Goal: Information Seeking & Learning: Learn about a topic

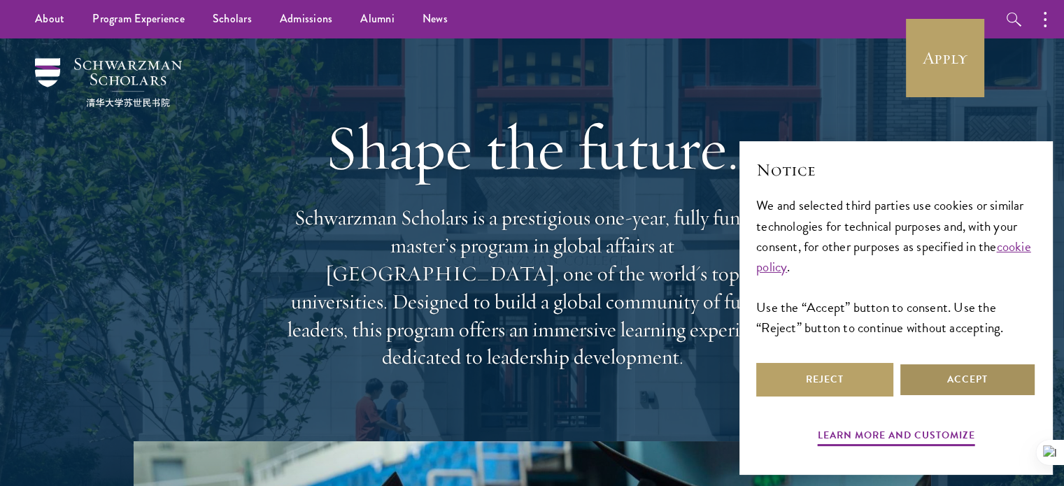
click at [980, 371] on button "Accept" at bounding box center [966, 380] width 137 height 34
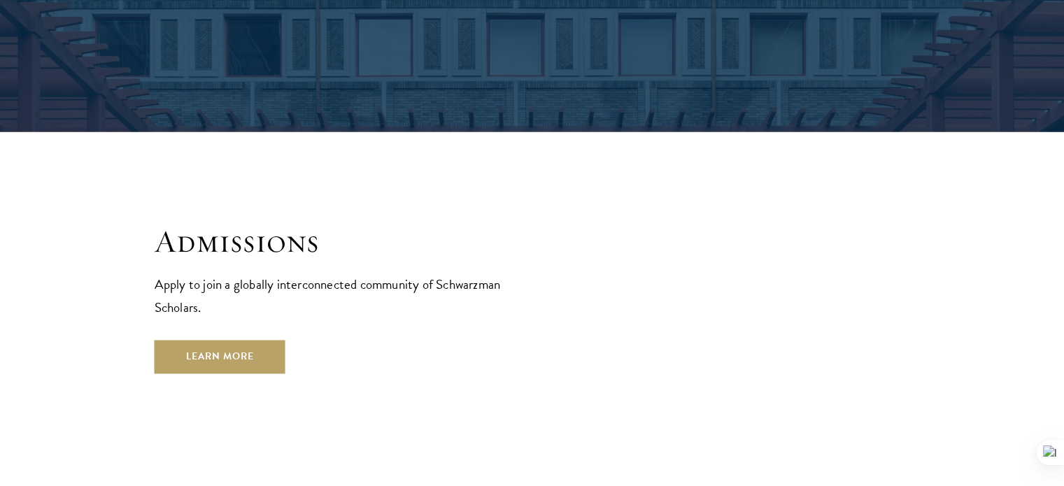
scroll to position [2307, 0]
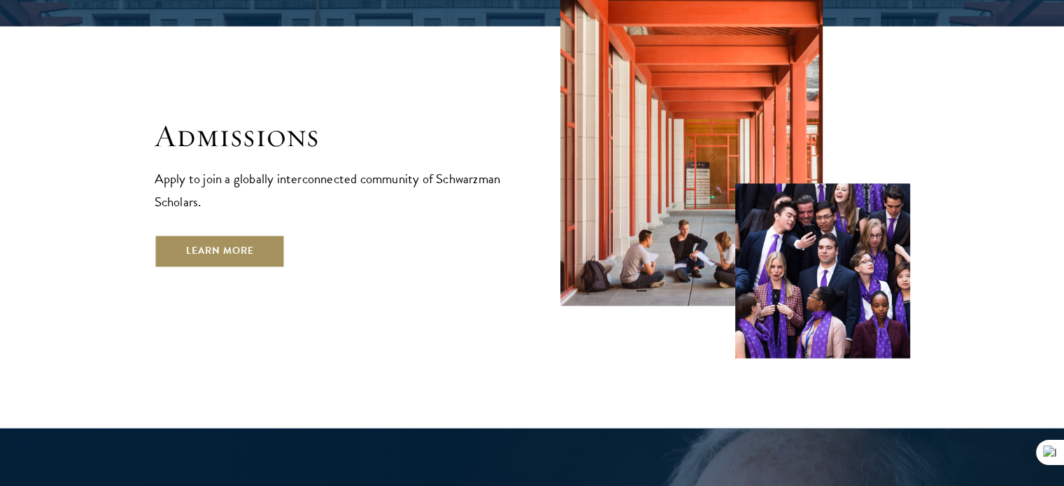
click at [240, 234] on link "Learn More" at bounding box center [220, 251] width 131 height 34
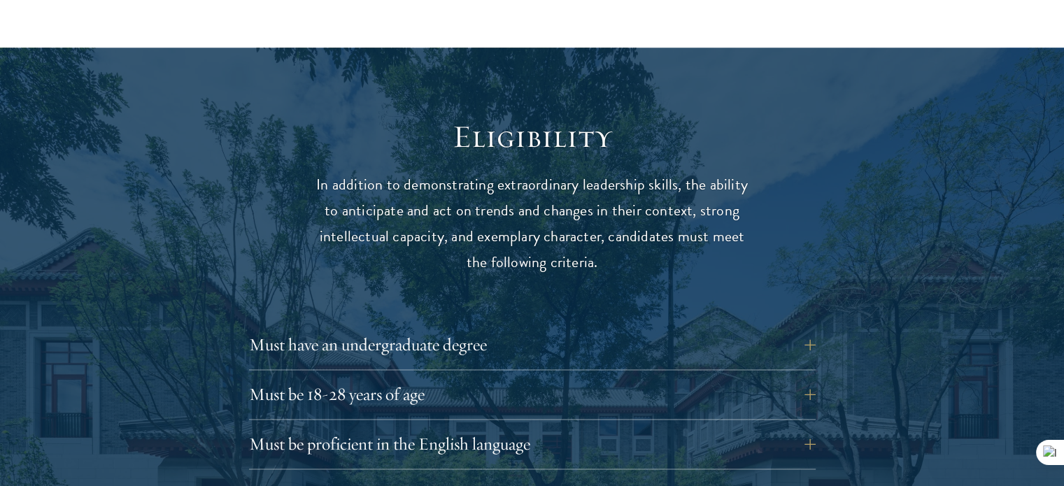
scroll to position [1818, 0]
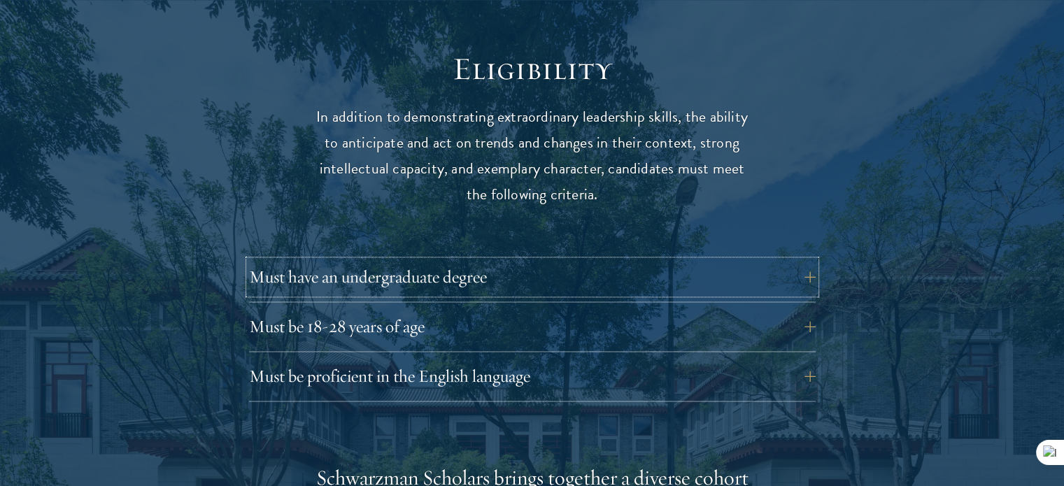
click at [583, 260] on button "Must have an undergraduate degree" at bounding box center [532, 277] width 566 height 34
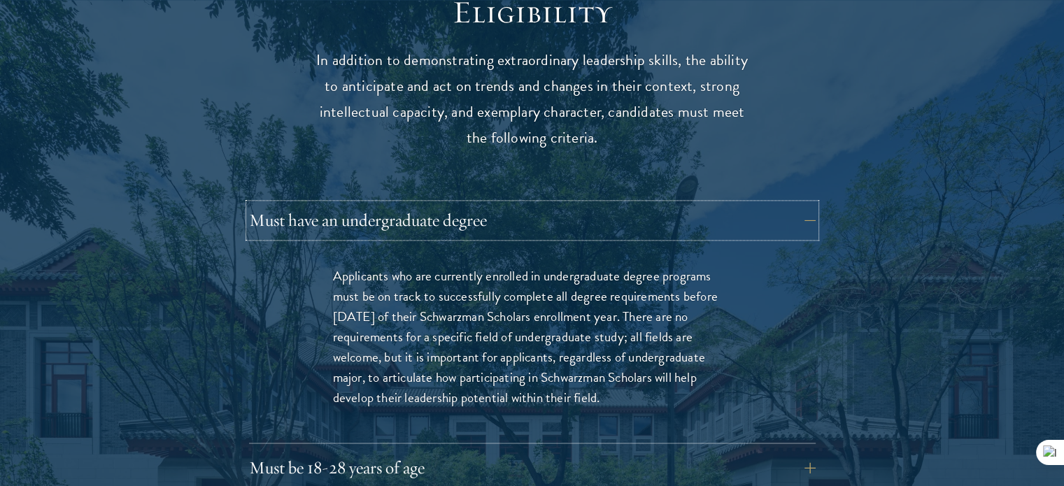
scroll to position [1958, 0]
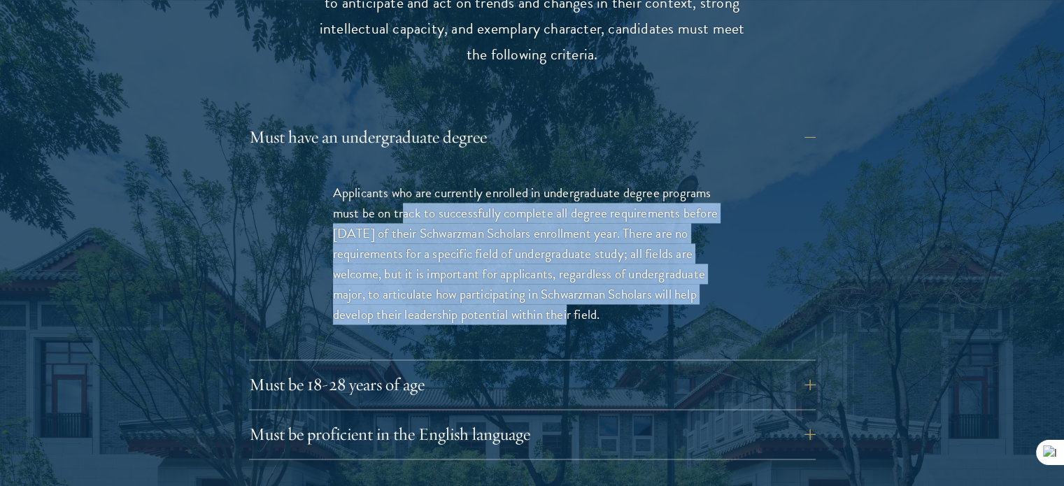
drag, startPoint x: 406, startPoint y: 184, endPoint x: 559, endPoint y: 282, distance: 182.3
click at [559, 282] on p "Applicants who are currently enrolled in undergraduate degree programs must be …" at bounding box center [532, 253] width 399 height 142
click at [413, 368] on button "Must be 18-28 years of age" at bounding box center [542, 385] width 566 height 34
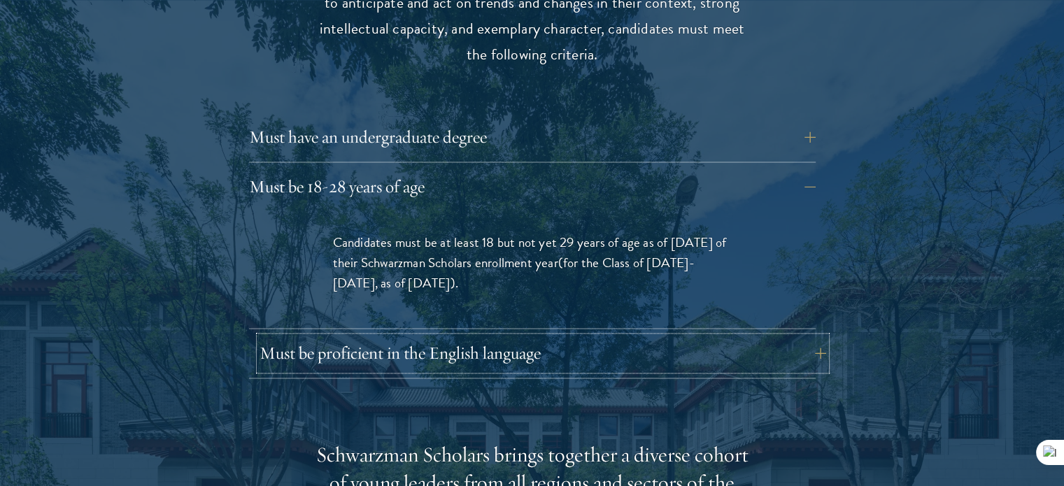
click at [523, 336] on button "Must be proficient in the English language" at bounding box center [542, 353] width 566 height 34
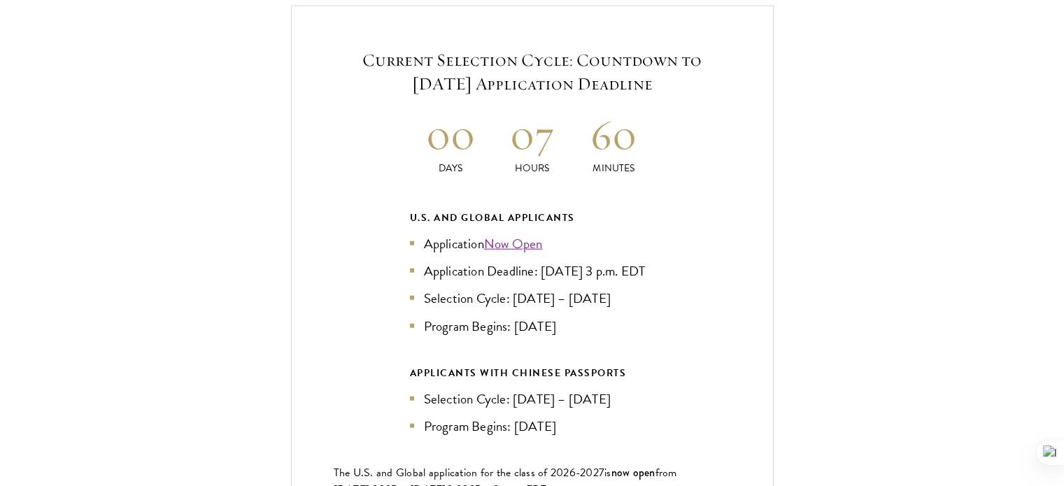
scroll to position [3426, 0]
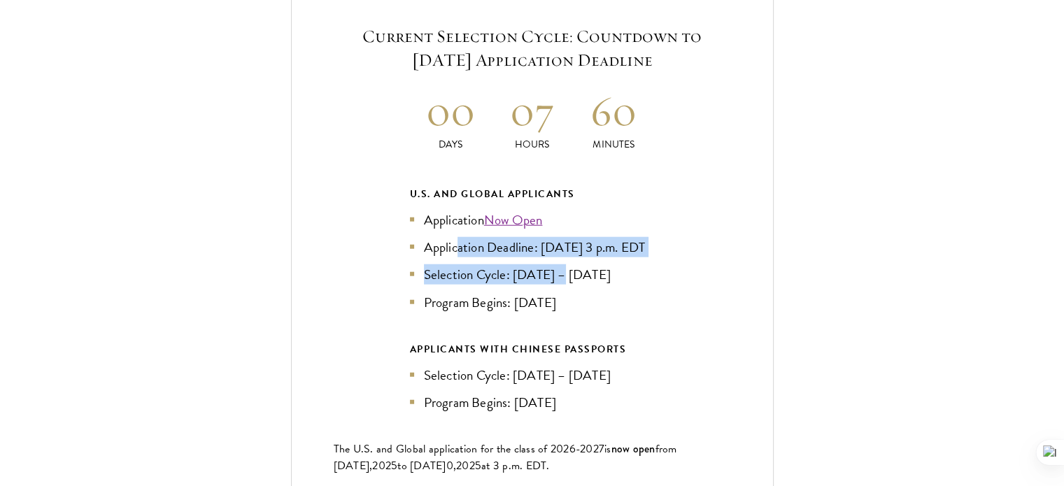
drag, startPoint x: 457, startPoint y: 215, endPoint x: 564, endPoint y: 276, distance: 122.8
click at [564, 276] on ul "Application Now Open Application Deadline: Sept 10, 2025 at 3 p.m. EDT Selectio…" at bounding box center [532, 261] width 245 height 102
click at [564, 276] on li "Selection Cycle: Oct – Nov 2025" at bounding box center [532, 274] width 245 height 20
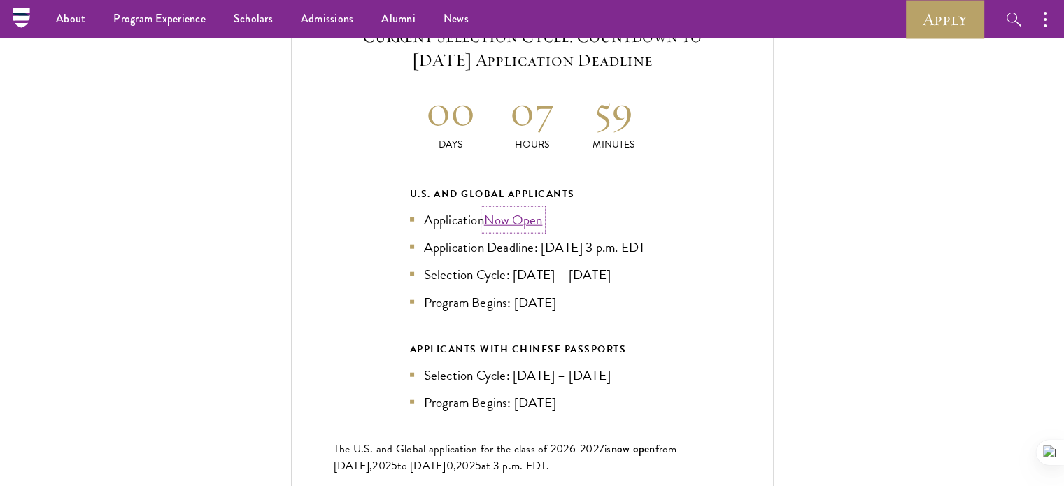
click at [509, 210] on link "Now Open" at bounding box center [513, 220] width 59 height 20
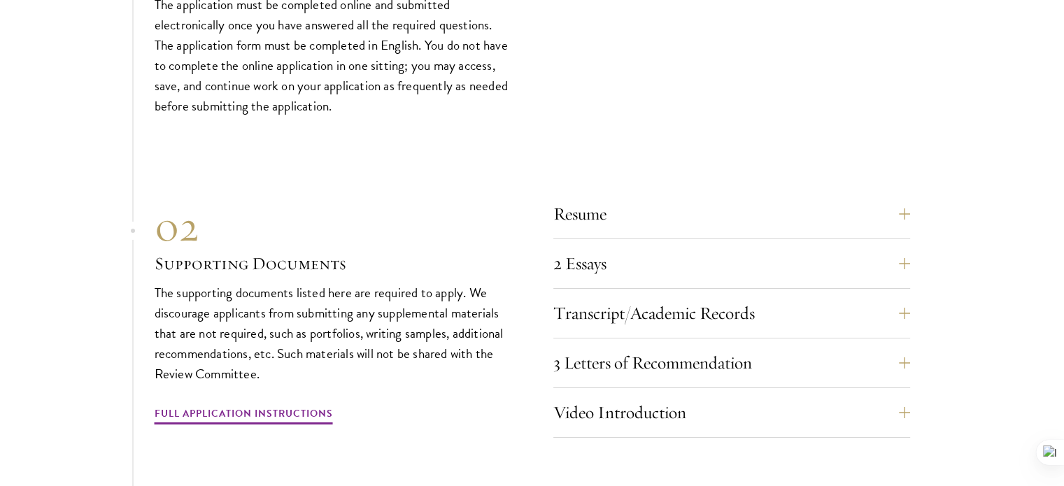
scroll to position [4964, 0]
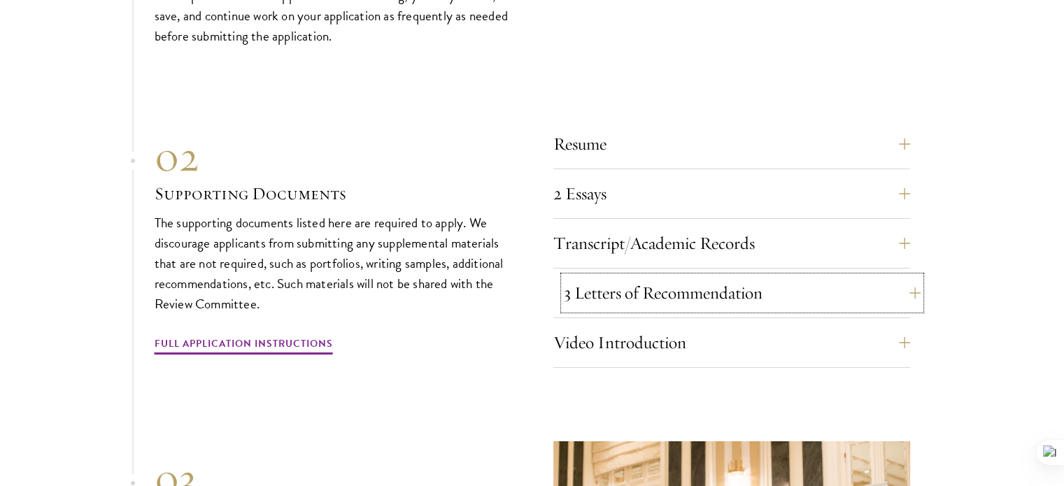
click at [676, 276] on button "3 Letters of Recommendation" at bounding box center [742, 293] width 357 height 34
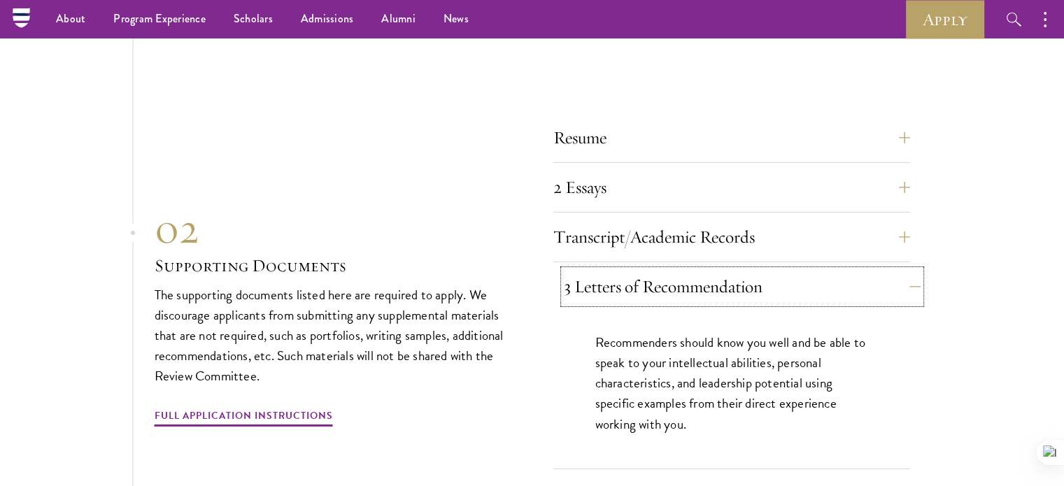
scroll to position [4590, 0]
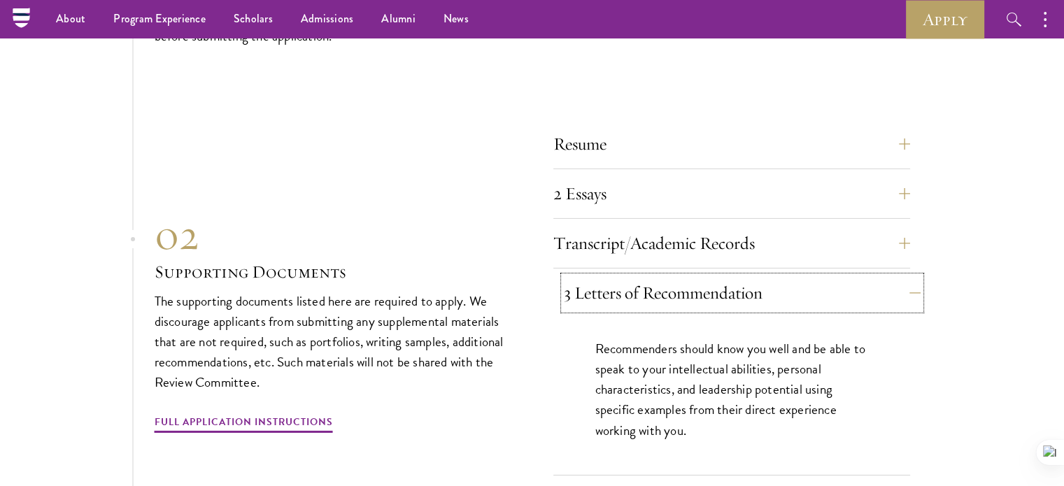
click at [765, 294] on button "3 Letters of Recommendation" at bounding box center [742, 293] width 357 height 34
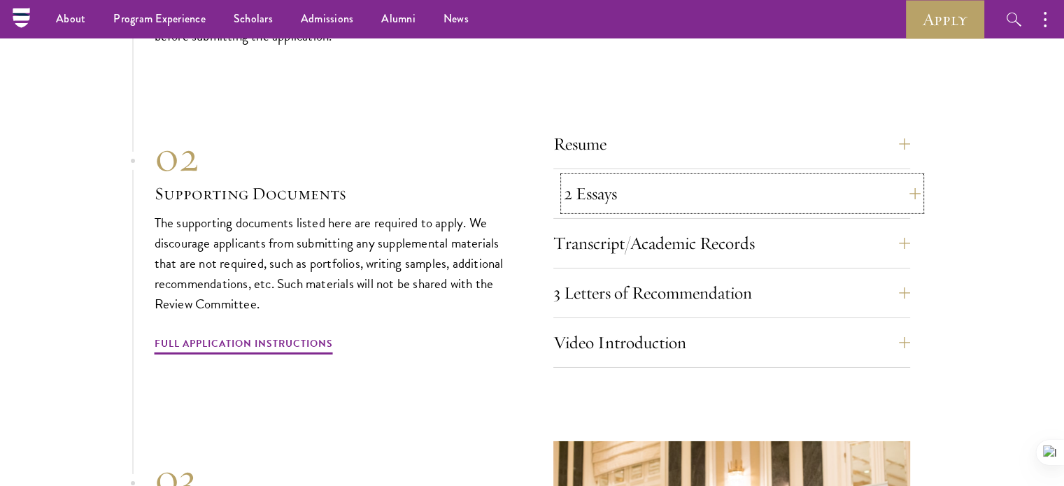
click at [619, 191] on button "2 Essays" at bounding box center [742, 194] width 357 height 34
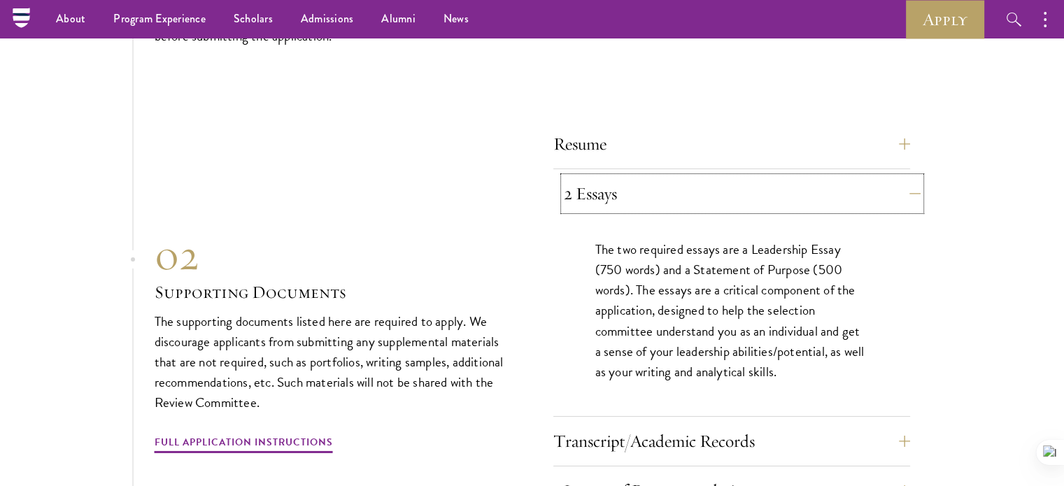
click at [619, 191] on button "2 Essays" at bounding box center [742, 194] width 357 height 34
